Goal: Communication & Community: Answer question/provide support

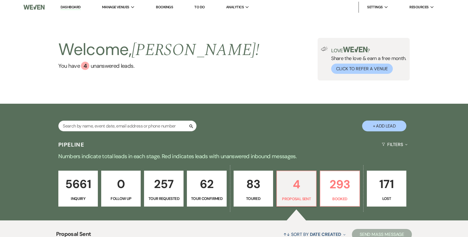
select select "6"
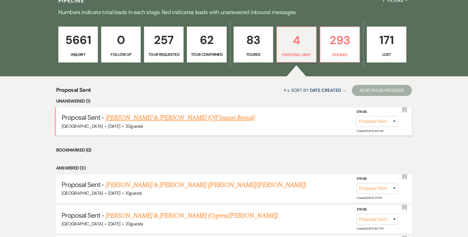
click at [189, 127] on div "[GEOGRAPHIC_DATA] · [DATE] · 20 guests" at bounding box center [234, 126] width 345 height 7
click at [191, 122] on link "[PERSON_NAME] & [PERSON_NAME] (Off Season Bonsai)" at bounding box center [180, 118] width 149 height 10
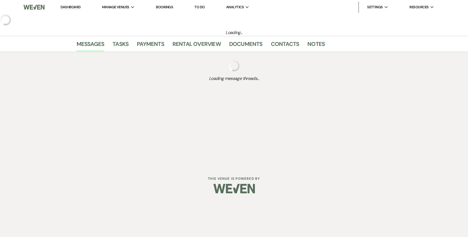
select select "6"
select select "5"
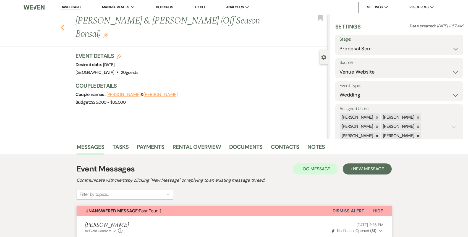
click at [62, 25] on use "button" at bounding box center [62, 28] width 4 height 6
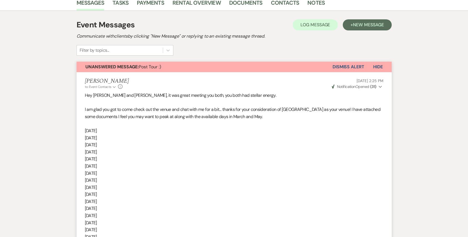
select select "6"
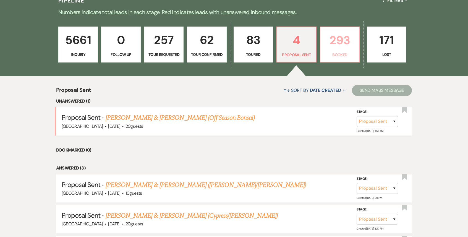
click at [335, 37] on p "293" at bounding box center [339, 40] width 32 height 19
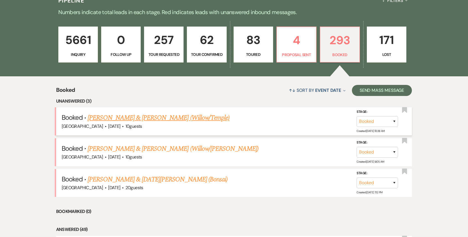
click at [166, 121] on link "[PERSON_NAME] & [PERSON_NAME] (Willow/Temple)" at bounding box center [159, 118] width 142 height 10
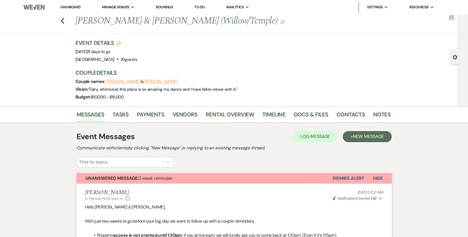
click at [344, 179] on button "Dismiss Alert" at bounding box center [348, 178] width 32 height 10
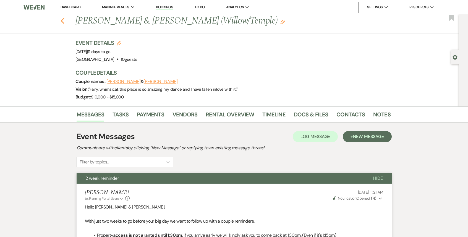
click at [62, 20] on use "button" at bounding box center [62, 21] width 4 height 6
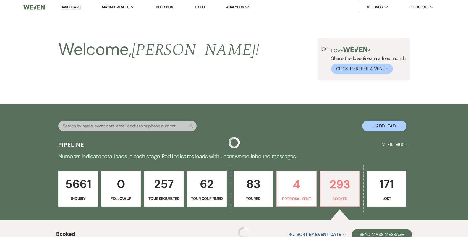
scroll to position [144, 0]
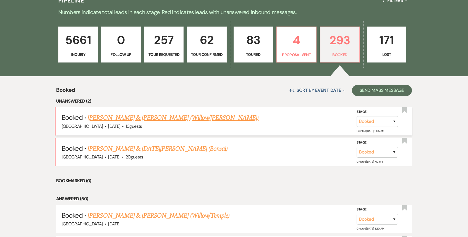
click at [173, 119] on link "[PERSON_NAME] & [PERSON_NAME] (Willow/[PERSON_NAME])" at bounding box center [173, 118] width 171 height 10
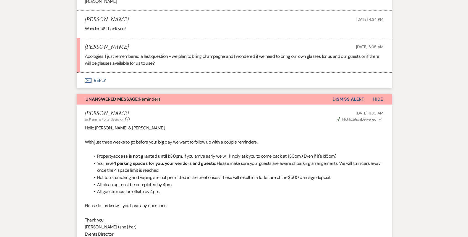
scroll to position [435, 0]
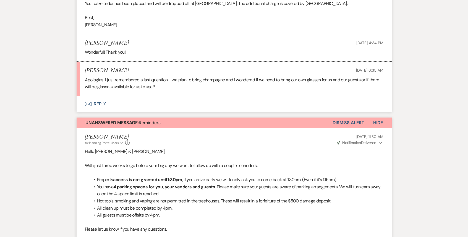
click at [344, 117] on button "Dismiss Alert" at bounding box center [348, 122] width 32 height 10
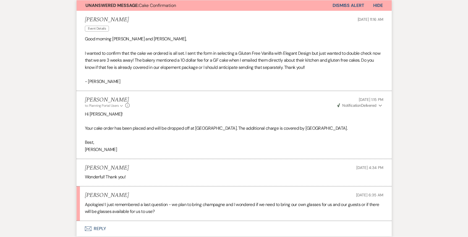
scroll to position [335, 0]
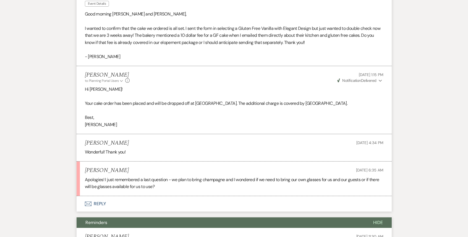
click at [158, 196] on button "Envelope Reply" at bounding box center [234, 203] width 315 height 15
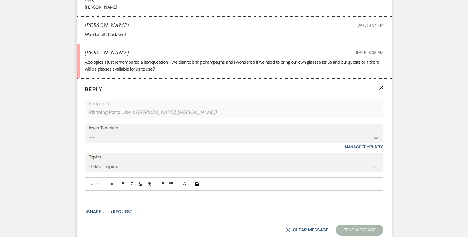
scroll to position [456, 0]
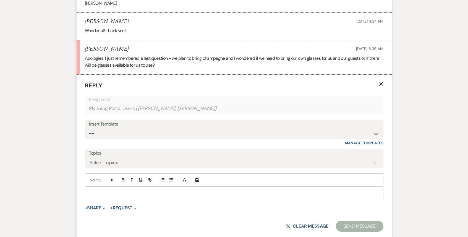
click at [135, 190] on p at bounding box center [233, 193] width 289 height 6
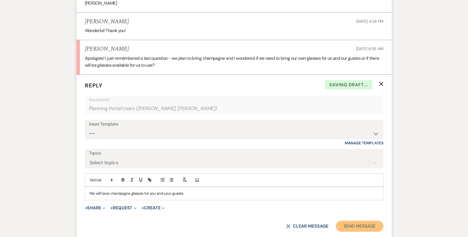
click at [361, 220] on button "Send Message" at bounding box center [359, 225] width 47 height 11
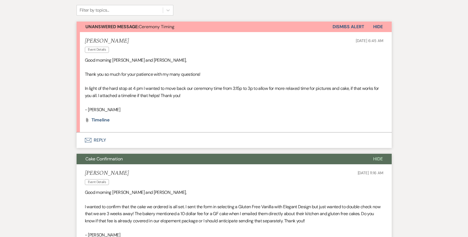
scroll to position [150, 0]
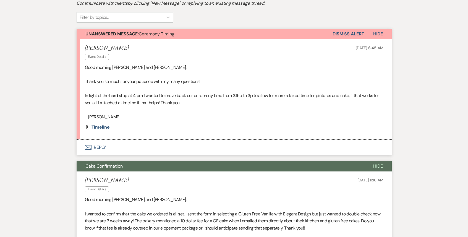
click at [99, 124] on span "Timeline" at bounding box center [100, 127] width 18 height 6
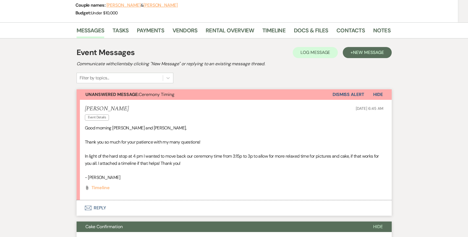
scroll to position [81, 0]
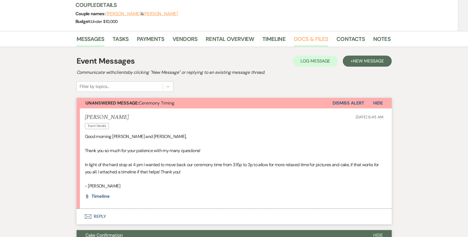
click at [311, 35] on link "Docs & Files" at bounding box center [311, 41] width 34 height 12
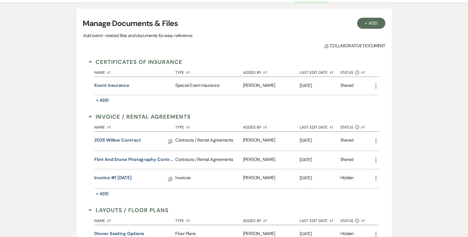
scroll to position [172, 0]
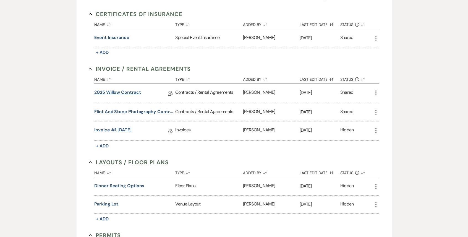
click at [116, 89] on link "2025 Willow Contract" at bounding box center [117, 93] width 46 height 9
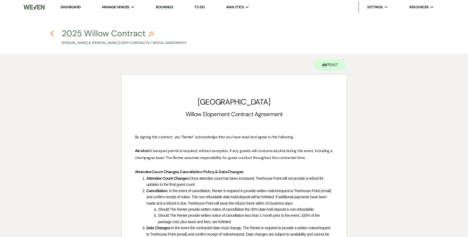
click at [51, 32] on use "button" at bounding box center [52, 33] width 4 height 6
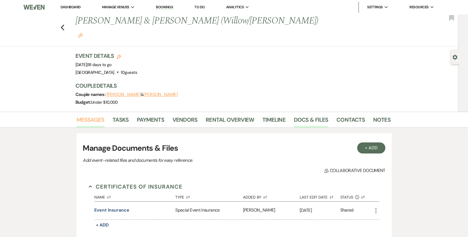
click at [98, 115] on link "Messages" at bounding box center [91, 121] width 28 height 12
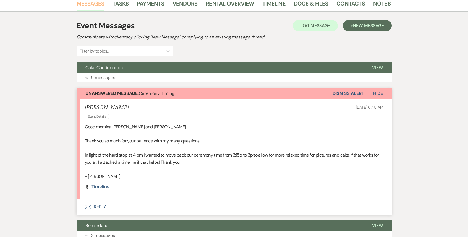
scroll to position [154, 0]
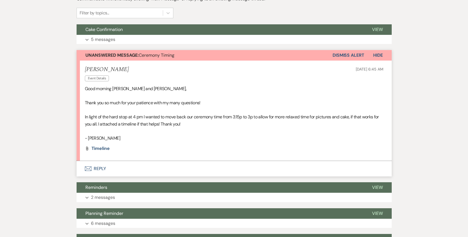
click at [186, 161] on button "Envelope Reply" at bounding box center [234, 168] width 315 height 15
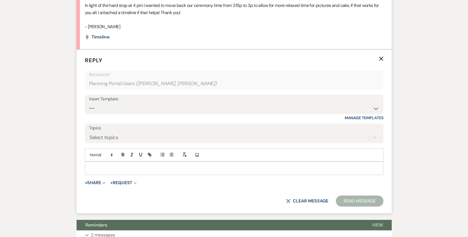
scroll to position [272, 0]
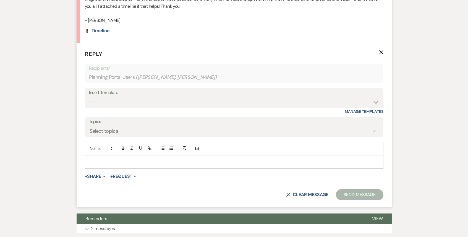
click at [136, 159] on p at bounding box center [233, 162] width 289 height 6
